Goal: Task Accomplishment & Management: Use online tool/utility

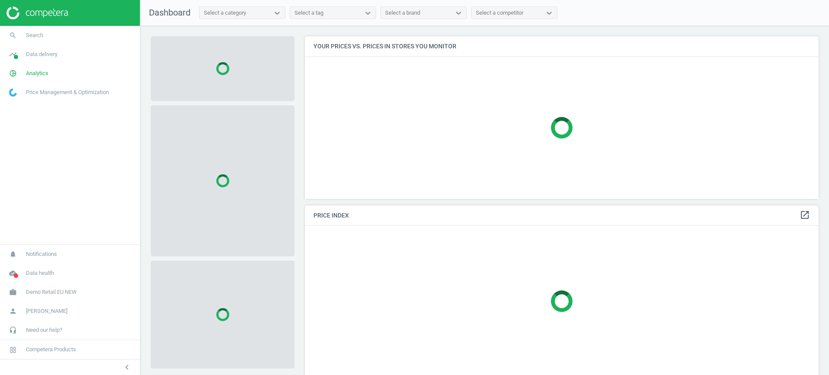
scroll to position [179, 522]
click at [71, 287] on link "work Demo Retail EU NEW" at bounding box center [70, 292] width 140 height 19
click at [35, 270] on link "Switch campaign" at bounding box center [70, 266] width 140 height 13
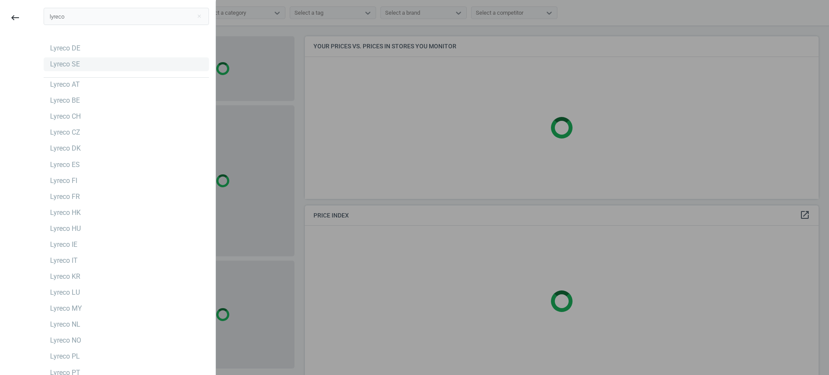
type input "lyreco"
click at [67, 70] on div "Lyreco SE" at bounding box center [126, 64] width 165 height 14
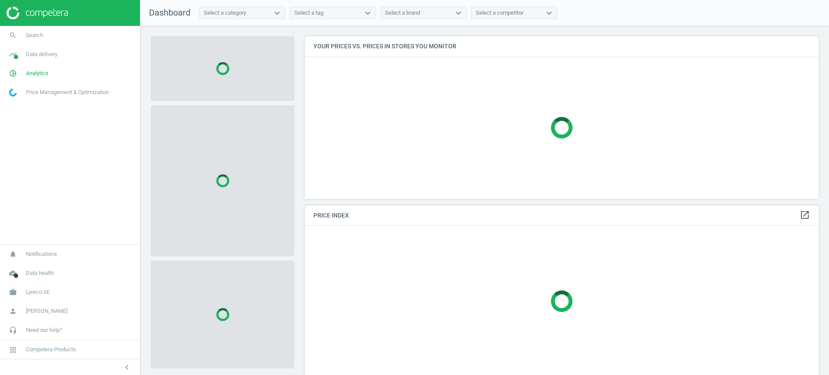
scroll to position [179, 522]
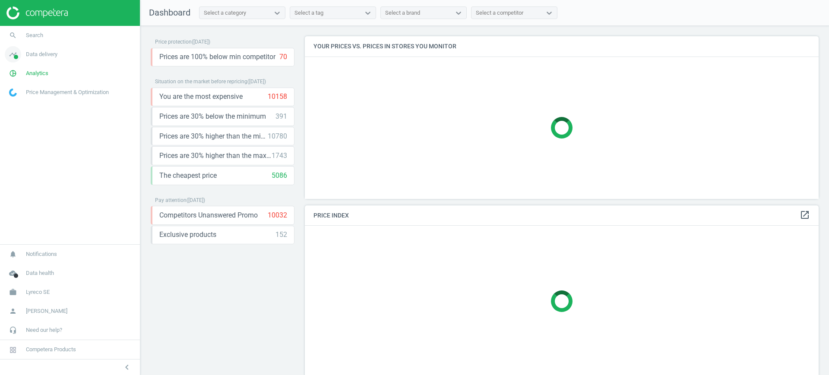
click at [46, 61] on link "timeline Data delivery" at bounding box center [70, 54] width 140 height 19
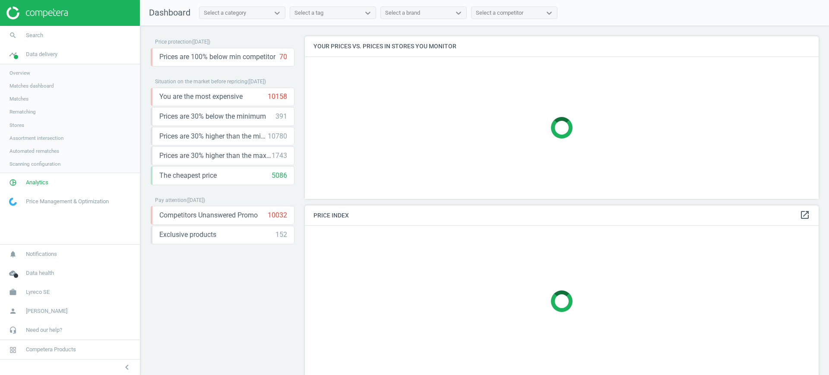
click at [24, 98] on span "Matches" at bounding box center [18, 98] width 19 height 7
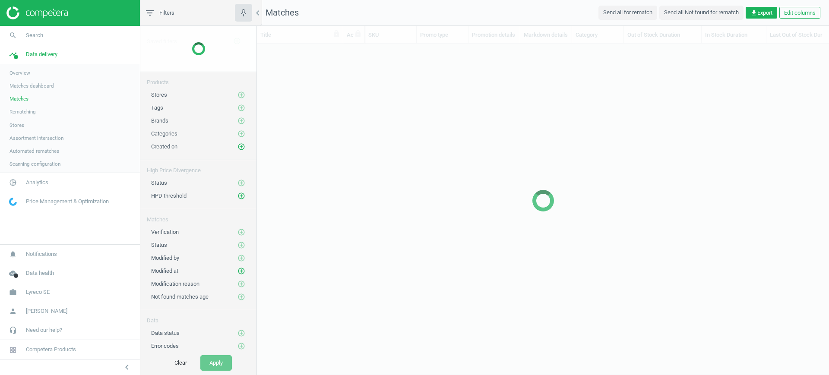
scroll to position [314, 564]
click at [45, 176] on link "pie_chart_outlined Analytics" at bounding box center [70, 182] width 140 height 19
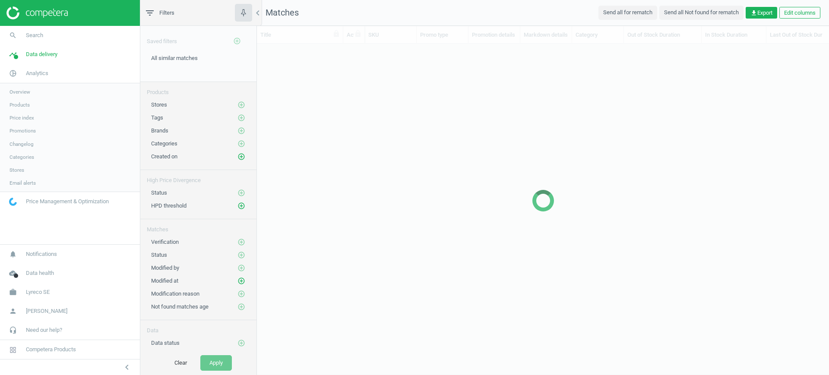
click at [21, 105] on span "Products" at bounding box center [19, 104] width 20 height 7
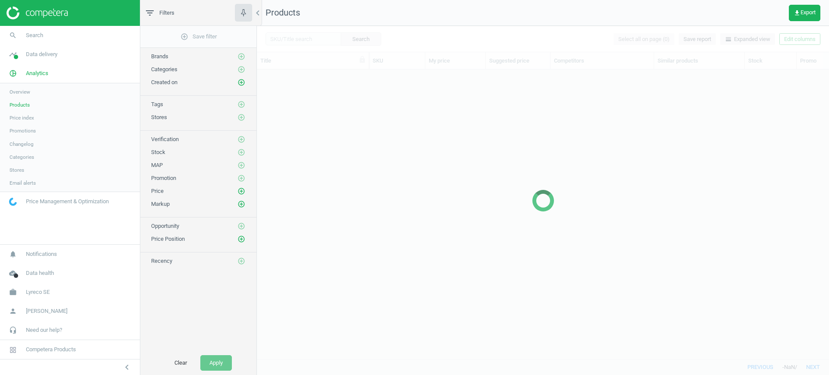
scroll to position [273, 564]
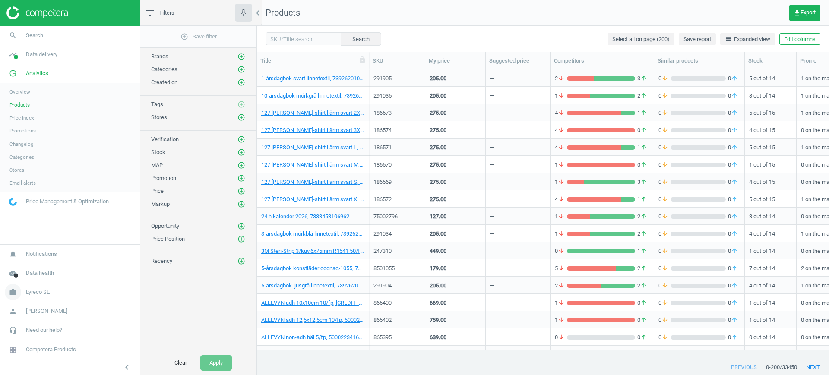
click at [38, 292] on span "Lyreco SE" at bounding box center [38, 292] width 24 height 8
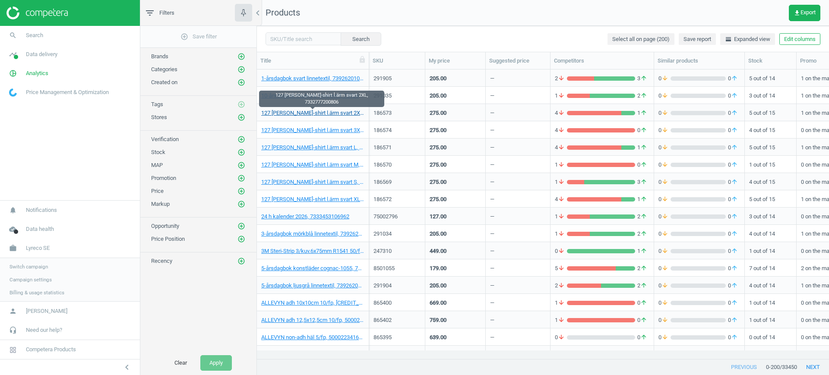
click at [310, 113] on link "127 [PERSON_NAME]-shirt l.ärm svart 2XL, 7332777200806" at bounding box center [312, 113] width 103 height 8
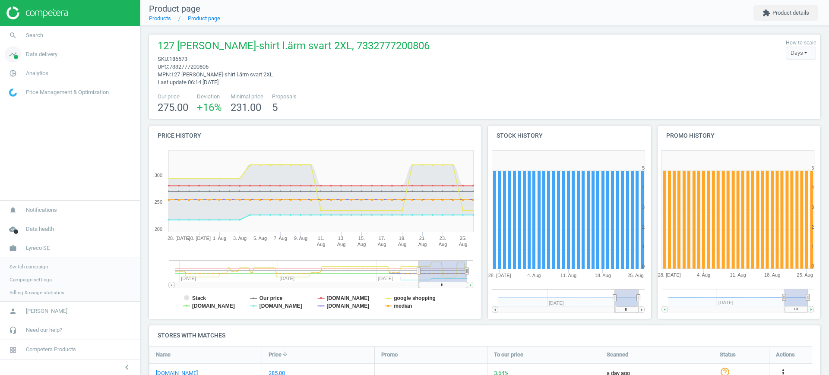
click at [39, 50] on span "Data delivery" at bounding box center [42, 54] width 32 height 8
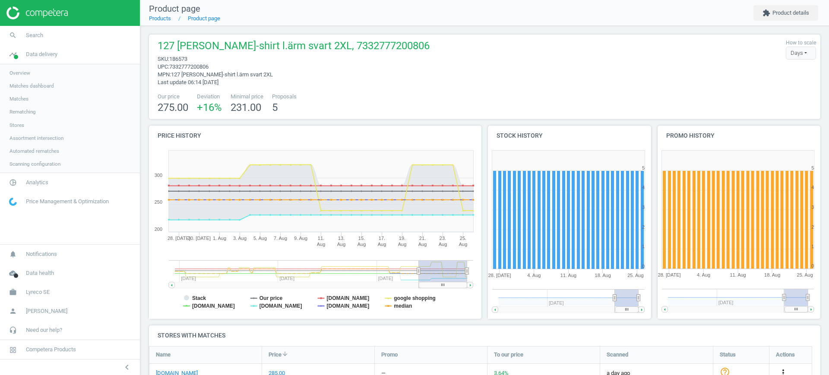
click at [24, 98] on span "Matches" at bounding box center [18, 98] width 19 height 7
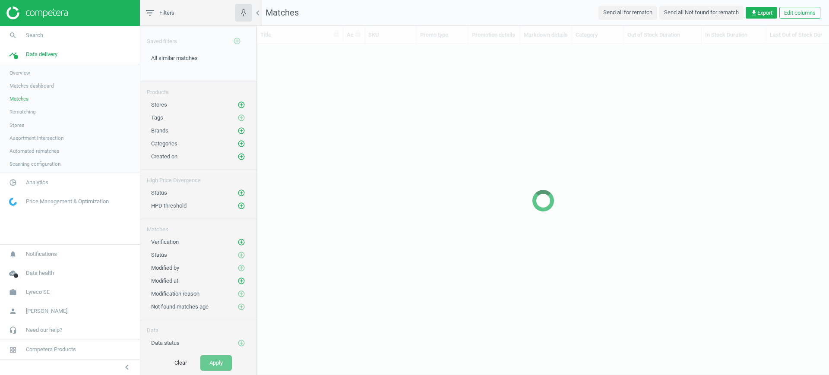
scroll to position [314, 564]
click at [237, 104] on icon "add_circle_outline" at bounding box center [241, 105] width 8 height 8
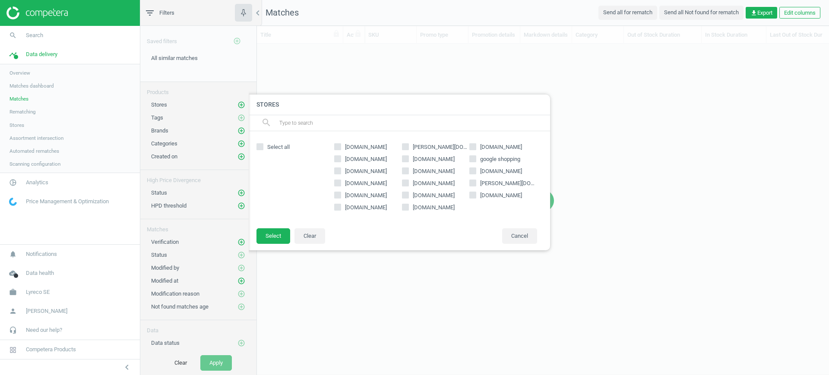
click at [372, 208] on span "[DOMAIN_NAME]" at bounding box center [365, 208] width 45 height 8
click at [340, 208] on input "[DOMAIN_NAME]" at bounding box center [338, 207] width 6 height 6
checkbox input "true"
click at [287, 236] on button "Select" at bounding box center [273, 236] width 34 height 16
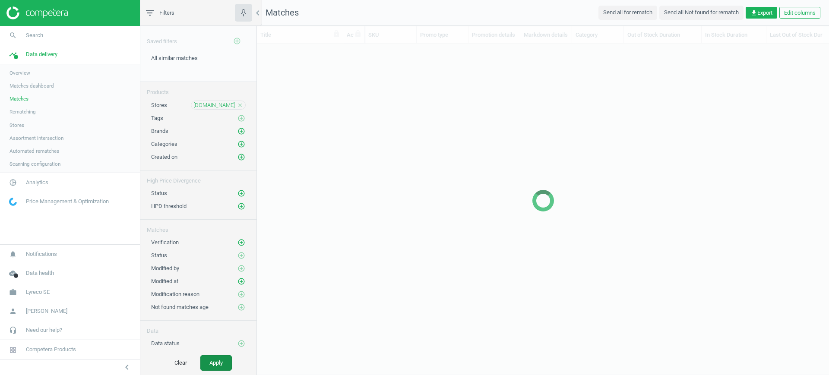
click at [221, 360] on button "Apply" at bounding box center [216, 363] width 32 height 16
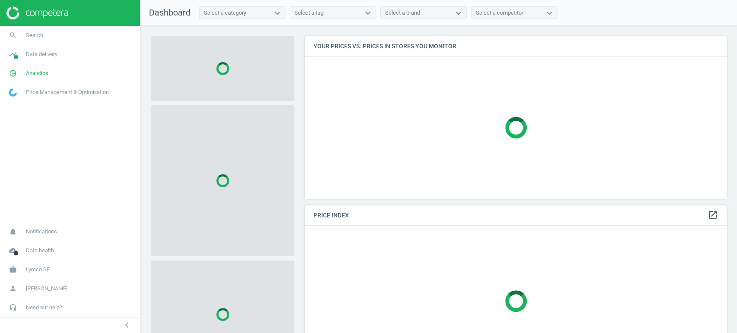
scroll to position [177, 429]
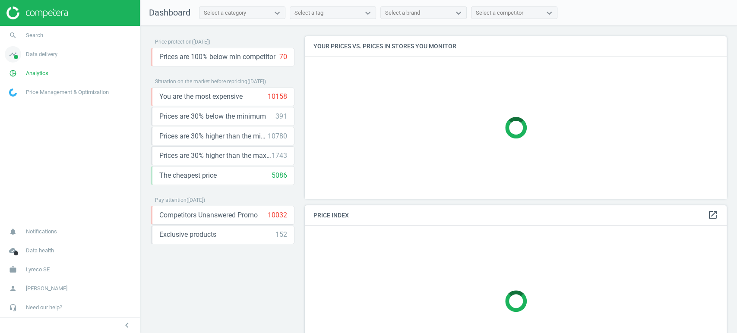
click at [48, 53] on span "Data delivery" at bounding box center [42, 54] width 32 height 8
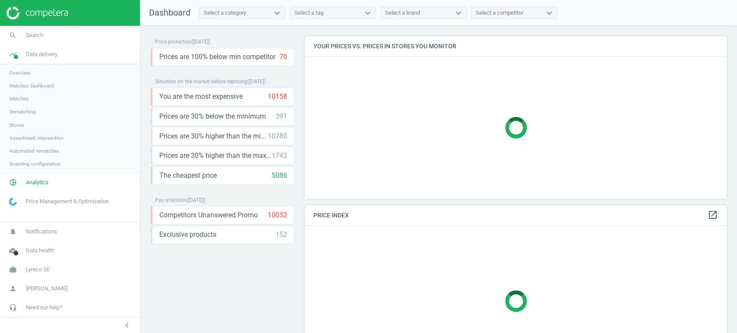
click at [21, 96] on span "Matches" at bounding box center [18, 98] width 19 height 7
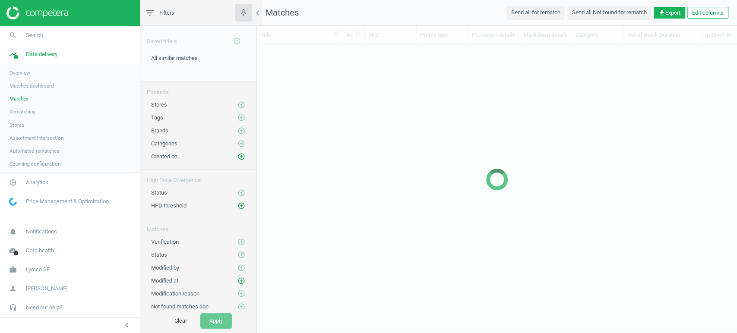
scroll to position [274, 472]
click at [35, 84] on span "Matches dashboard" at bounding box center [31, 85] width 44 height 7
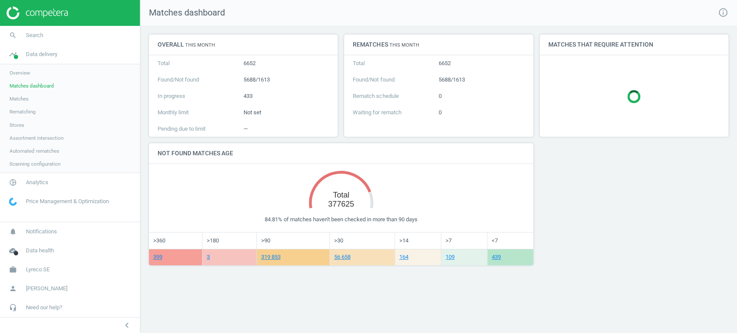
click at [23, 99] on span "Matches" at bounding box center [18, 98] width 19 height 7
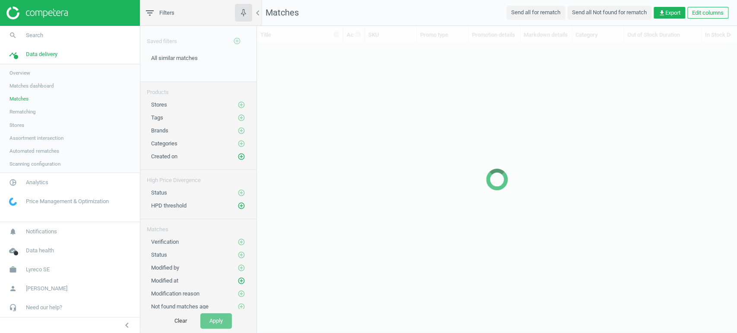
scroll to position [274, 472]
